Goal: Transaction & Acquisition: Purchase product/service

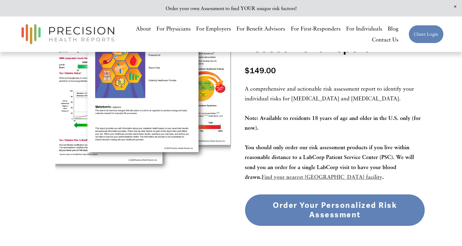
scroll to position [188, 0]
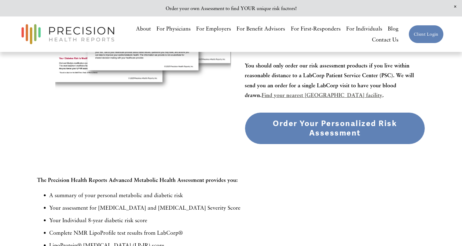
click at [319, 127] on div "Order Your Personalized Risk Assessment" at bounding box center [335, 128] width 170 height 19
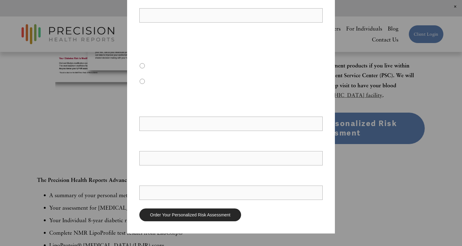
scroll to position [177, 0]
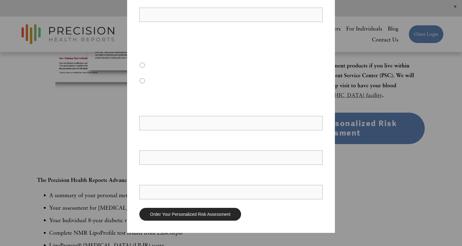
click at [189, 70] on fieldset "OPTIONAL: If ordering for yourself, may we contact your healthcare provider if …" at bounding box center [230, 59] width 183 height 57
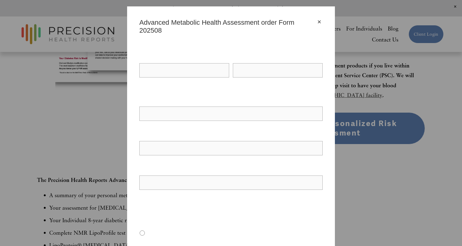
scroll to position [0, 0]
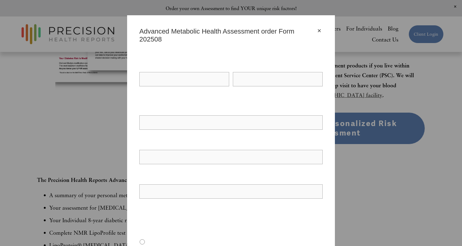
click at [319, 31] on div "×" at bounding box center [319, 30] width 7 height 7
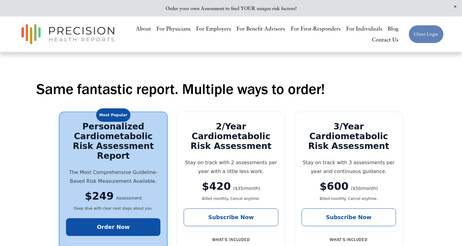
scroll to position [896, 0]
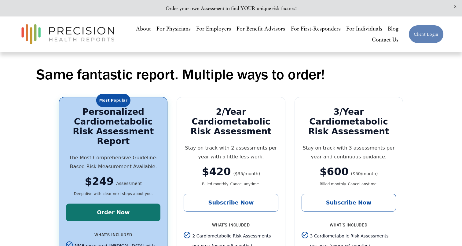
click at [92, 204] on link "Order Now" at bounding box center [113, 213] width 94 height 18
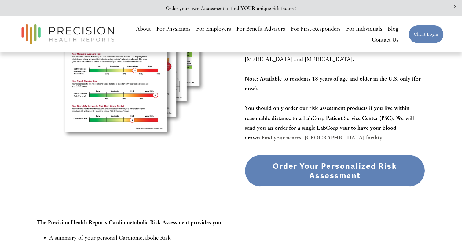
scroll to position [181, 0]
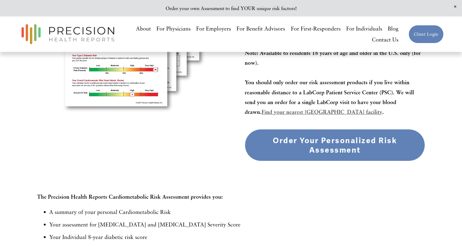
click at [338, 144] on div "Order Your Personalized Risk Assessment" at bounding box center [335, 145] width 170 height 19
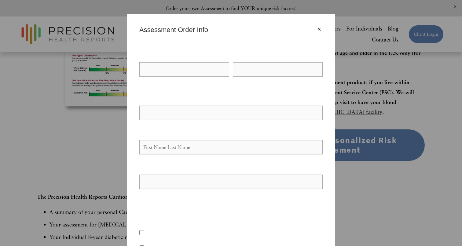
scroll to position [0, 0]
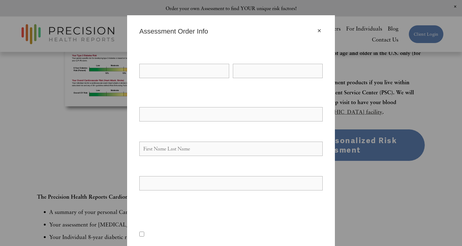
click at [235, 83] on span "Last Name" at bounding box center [278, 83] width 90 height 9
click at [235, 78] on input "Last Name" at bounding box center [278, 71] width 90 height 14
click at [211, 87] on span "First Name" at bounding box center [184, 83] width 90 height 9
click at [211, 78] on input "First Name" at bounding box center [184, 71] width 90 height 14
click at [195, 133] on label "Full Name of Person Being Assessed (if ordering for someone else)" at bounding box center [230, 135] width 183 height 10
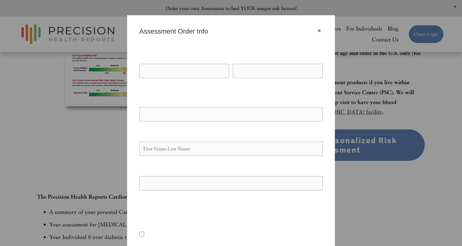
click at [195, 142] on input "Full Name of Person Being Assessed (if ordering for someone else)" at bounding box center [230, 149] width 183 height 14
type input "Matthew Martin"
type input "mbmartin98@gmail.com"
type input "Little Rock"
click at [184, 91] on fieldset "Your Name * First Name Last Name" at bounding box center [229, 73] width 187 height 43
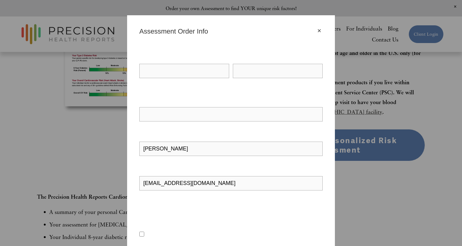
click at [180, 63] on label "First Name" at bounding box center [184, 75] width 90 height 26
click at [180, 64] on input "First Name" at bounding box center [184, 71] width 90 height 14
click at [164, 77] on input "First Name" at bounding box center [184, 71] width 90 height 14
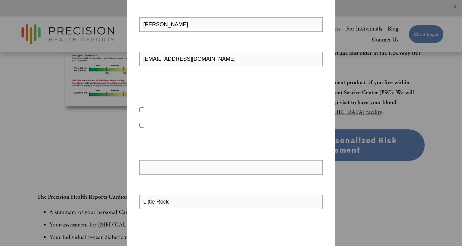
scroll to position [198, 0]
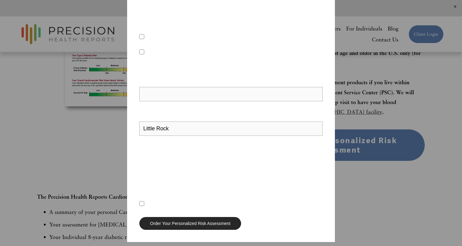
click at [159, 53] on div "No" at bounding box center [230, 52] width 183 height 9
click at [148, 48] on div "No" at bounding box center [230, 52] width 183 height 9
click at [144, 37] on label "Yes" at bounding box center [145, 37] width 12 height 6
click at [144, 37] on input "Yes" at bounding box center [141, 36] width 5 height 5
checkbox input "true"
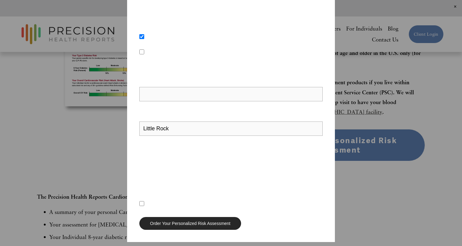
click at [142, 53] on input "No" at bounding box center [141, 51] width 5 height 5
checkbox input "true"
click at [144, 31] on fieldset "OPTIONAL: If ordering for yourself, may we contact your healthcare provider if …" at bounding box center [230, 30] width 183 height 57
click at [143, 35] on input "Yes" at bounding box center [141, 36] width 5 height 5
checkbox input "false"
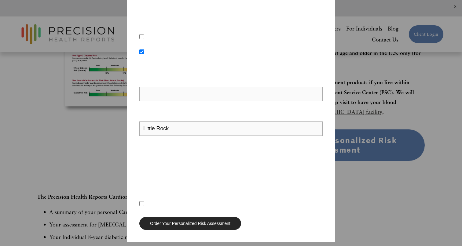
click at [142, 49] on input "No" at bounding box center [141, 51] width 5 height 5
checkbox input "false"
click at [208, 80] on label "OPTIONAL: If ordering for yourself, what is your healthcare provider's name (do…" at bounding box center [230, 76] width 183 height 20
click at [208, 87] on input "OPTIONAL: If ordering for yourself, what is your healthcare provider's name (do…" at bounding box center [230, 94] width 183 height 14
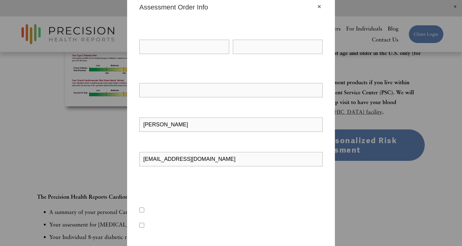
scroll to position [0, 0]
